Goal: Task Accomplishment & Management: Complete application form

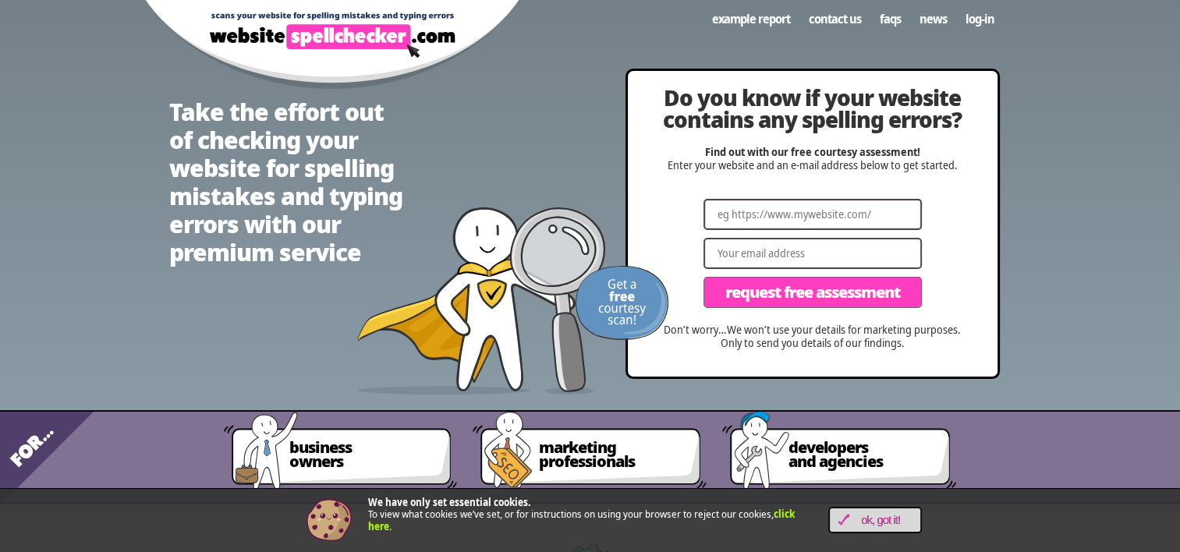
click at [832, 217] on input "Website" at bounding box center [813, 214] width 218 height 31
paste input "[URL][DOMAIN_NAME]"
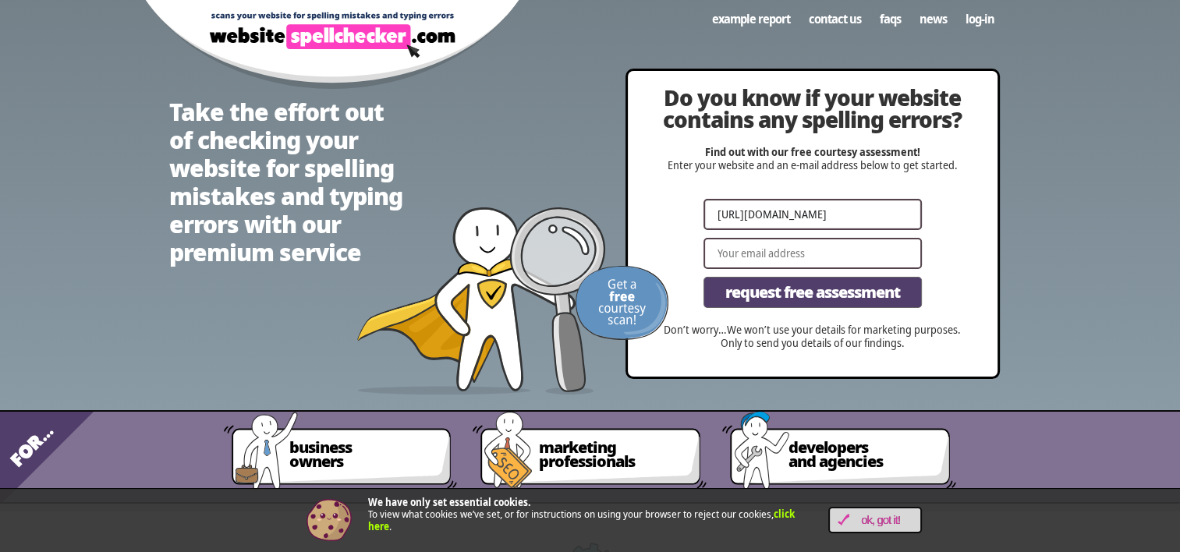
type input "[URL][DOMAIN_NAME]"
click at [833, 289] on span "Request Free Assessment" at bounding box center [812, 293] width 175 height 16
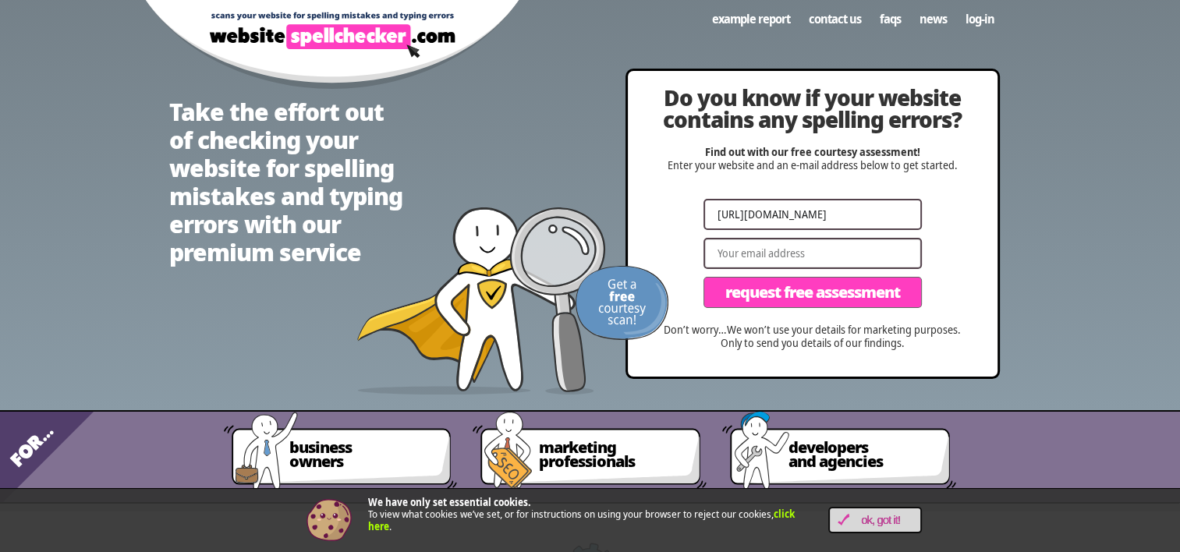
click at [837, 253] on input "Email" at bounding box center [813, 253] width 218 height 31
type input "[EMAIL_ADDRESS][DOMAIN_NAME]"
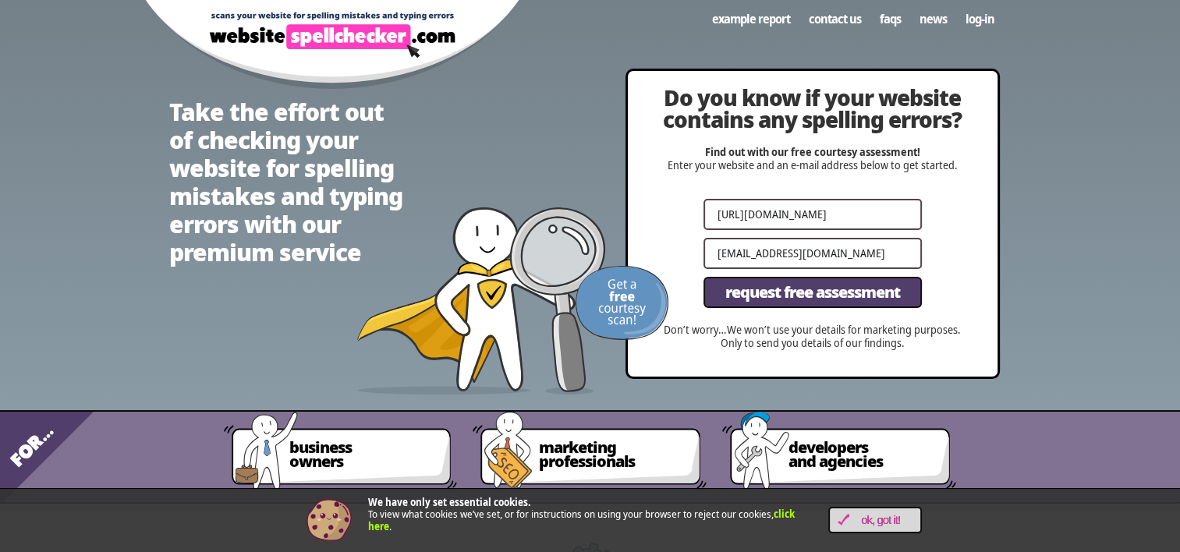
click at [851, 296] on span "Request Free Assessment" at bounding box center [812, 293] width 175 height 16
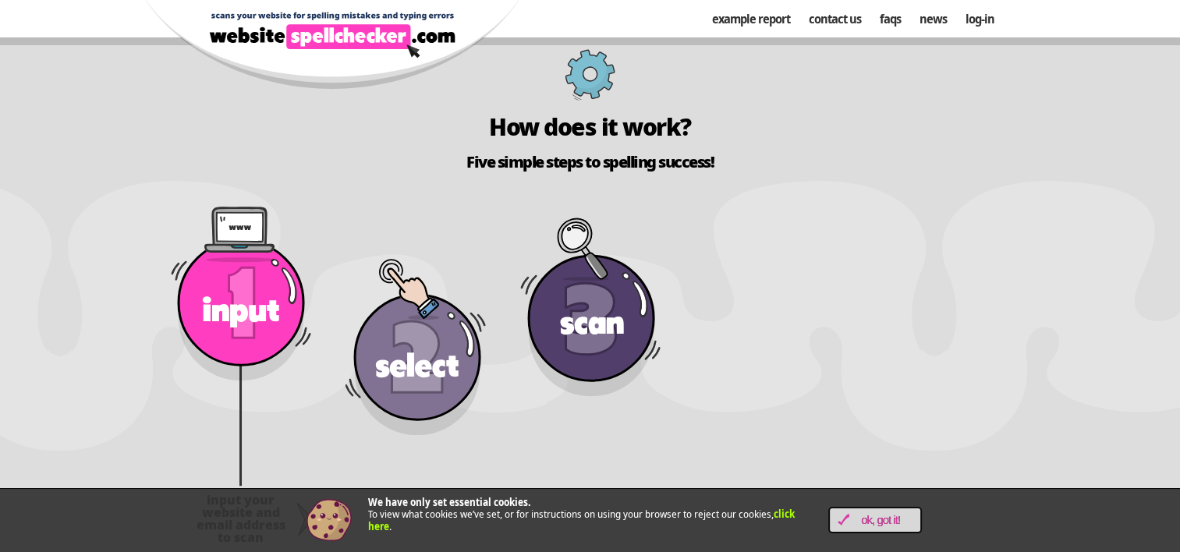
scroll to position [546, 0]
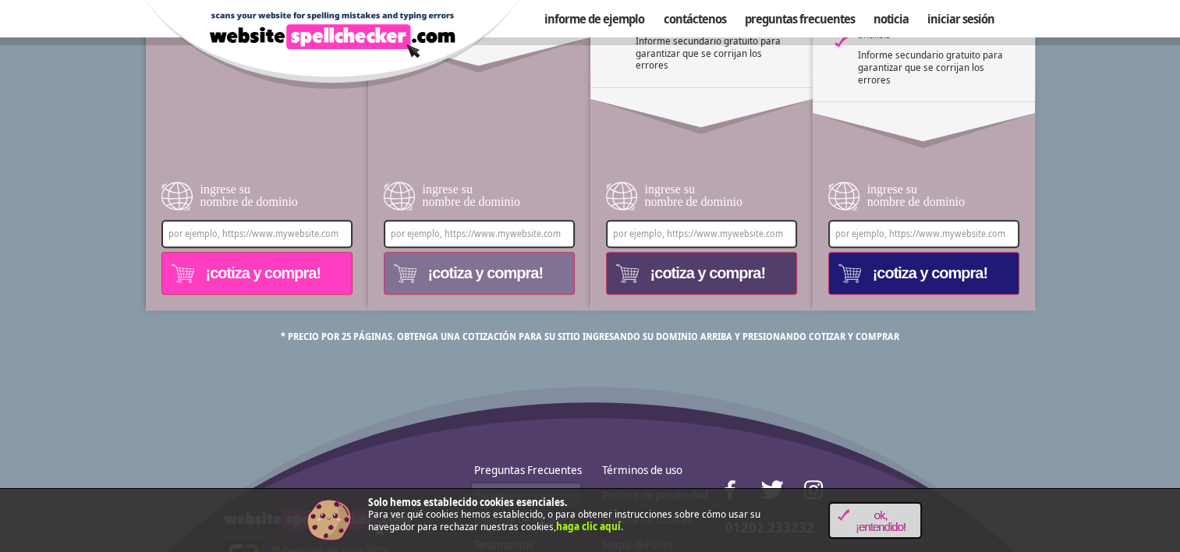
scroll to position [781, 0]
